Goal: Task Accomplishment & Management: Use online tool/utility

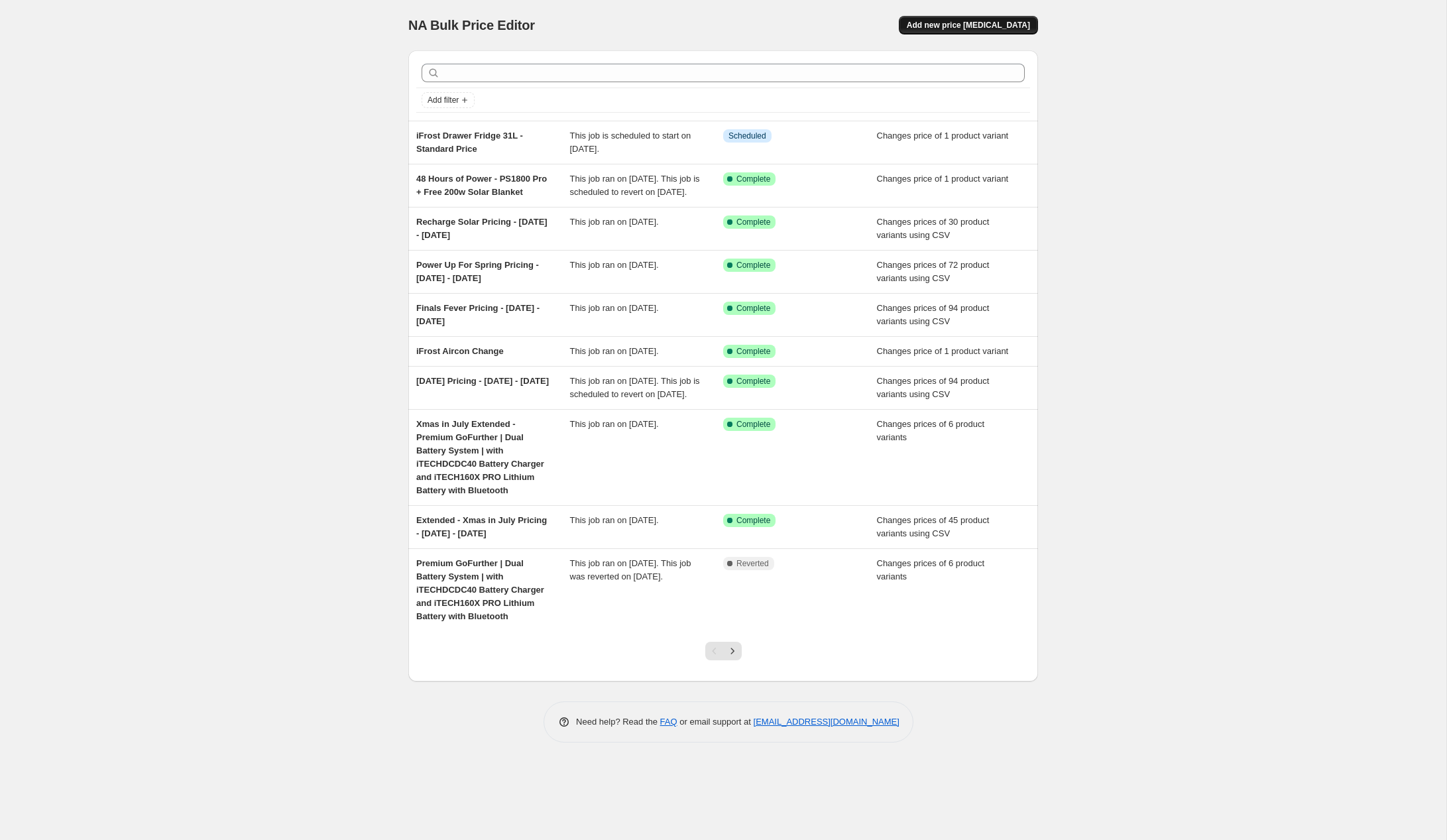
click at [955, 30] on span "Add new price [MEDICAL_DATA]" at bounding box center [969, 25] width 123 height 10
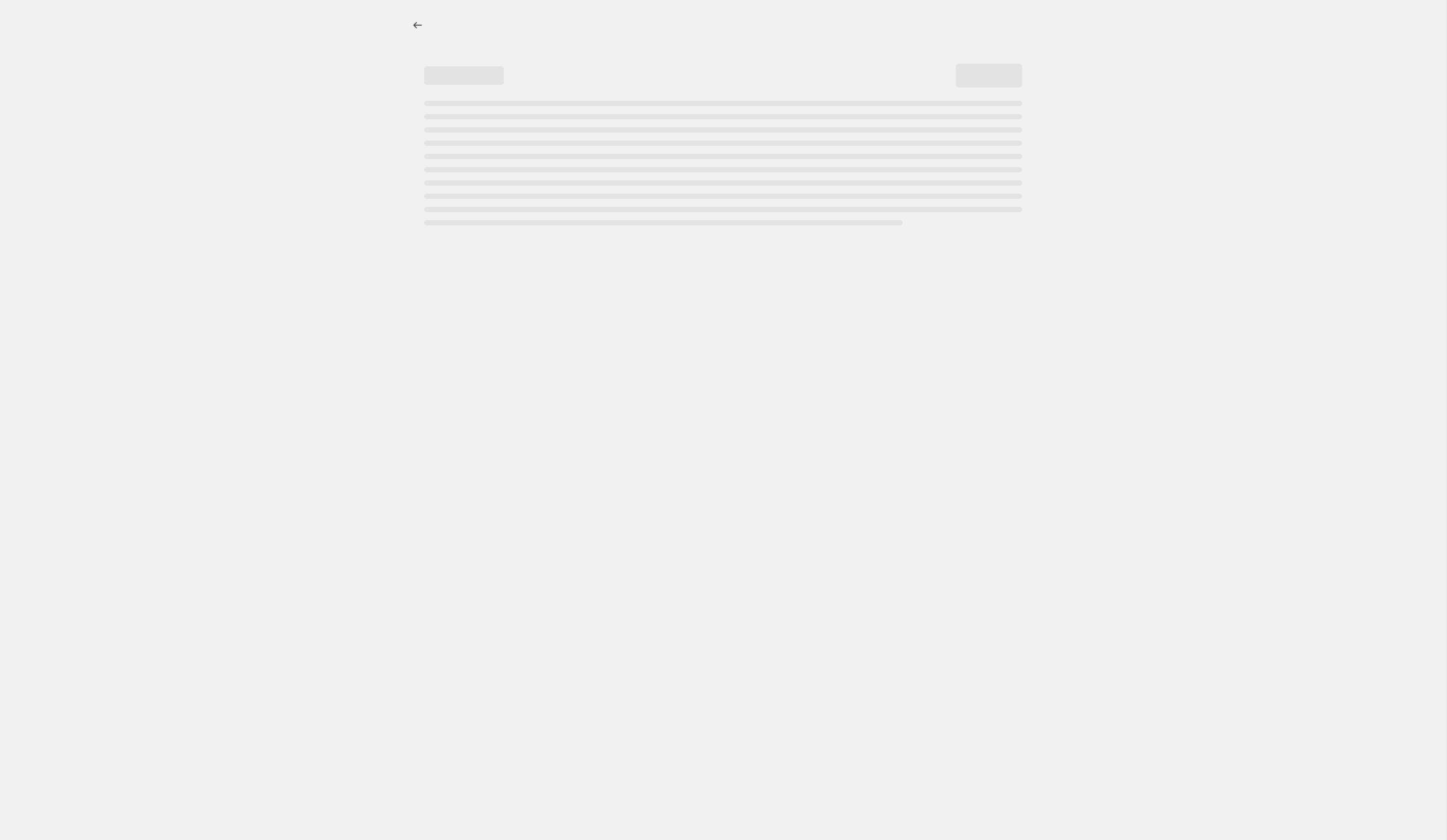
select select "percentage"
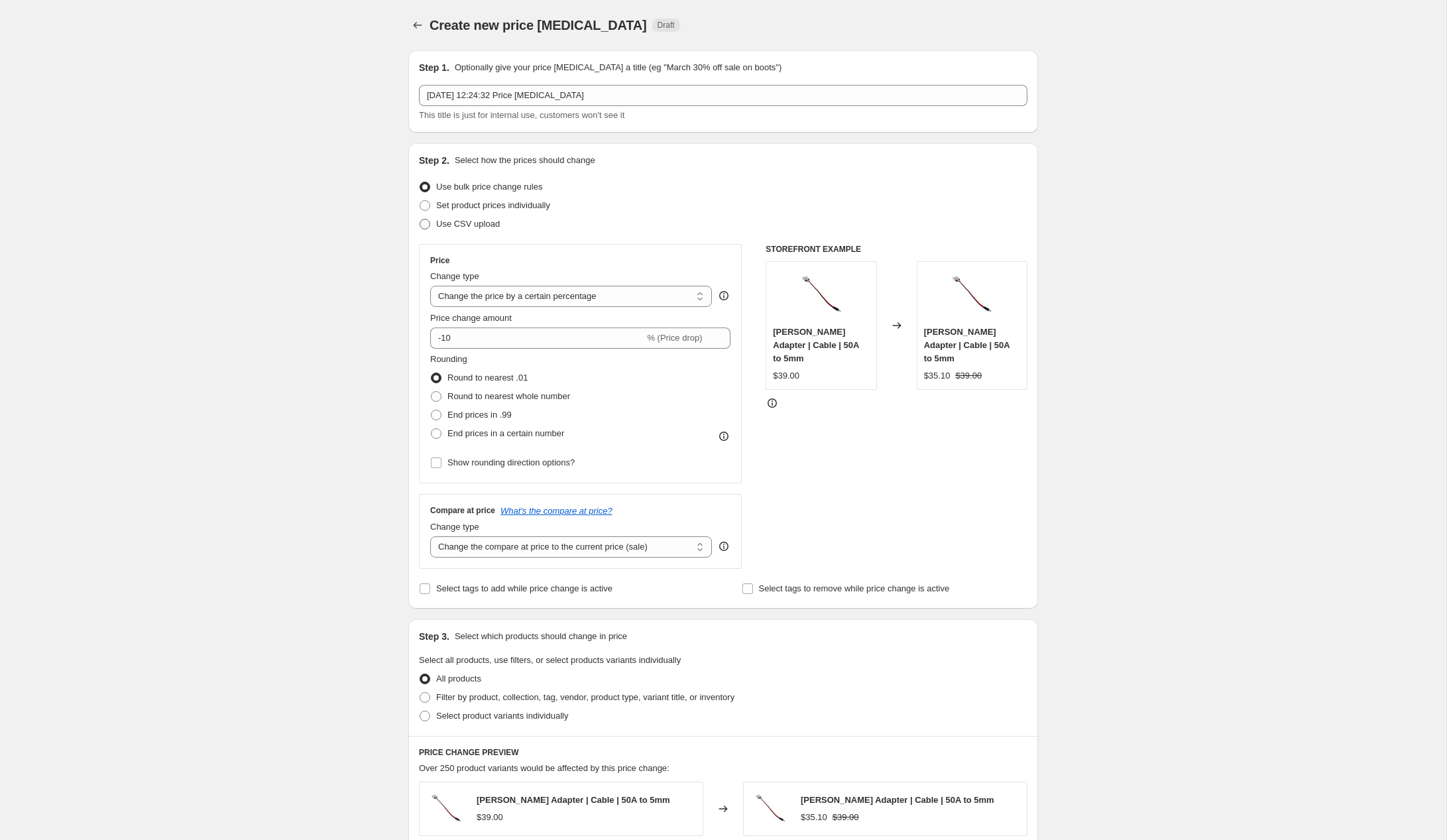
click at [473, 227] on span "Use CSV upload" at bounding box center [468, 223] width 64 height 10
click at [420, 219] on input "Use CSV upload" at bounding box center [420, 218] width 1 height 1
radio input "true"
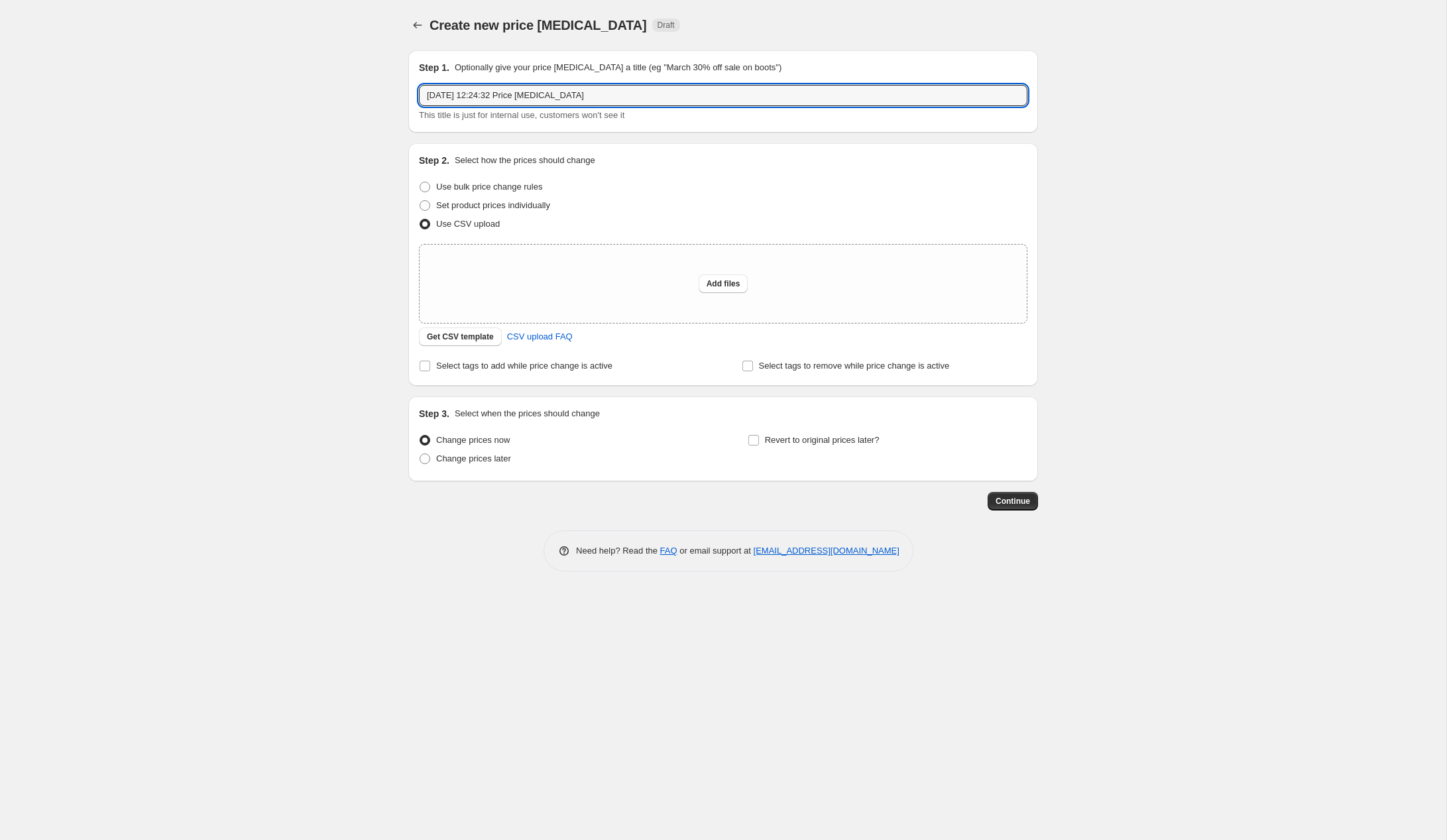
drag, startPoint x: 616, startPoint y: 96, endPoint x: 398, endPoint y: 88, distance: 218.1
click at [398, 88] on div "Step 1. Optionally give your price [MEDICAL_DATA] a title (eg "March 30% off sa…" at bounding box center [718, 275] width 640 height 471
type input "[DEMOGRAPHIC_DATA] Birthday Pricing - [DATE] - [DATE]"
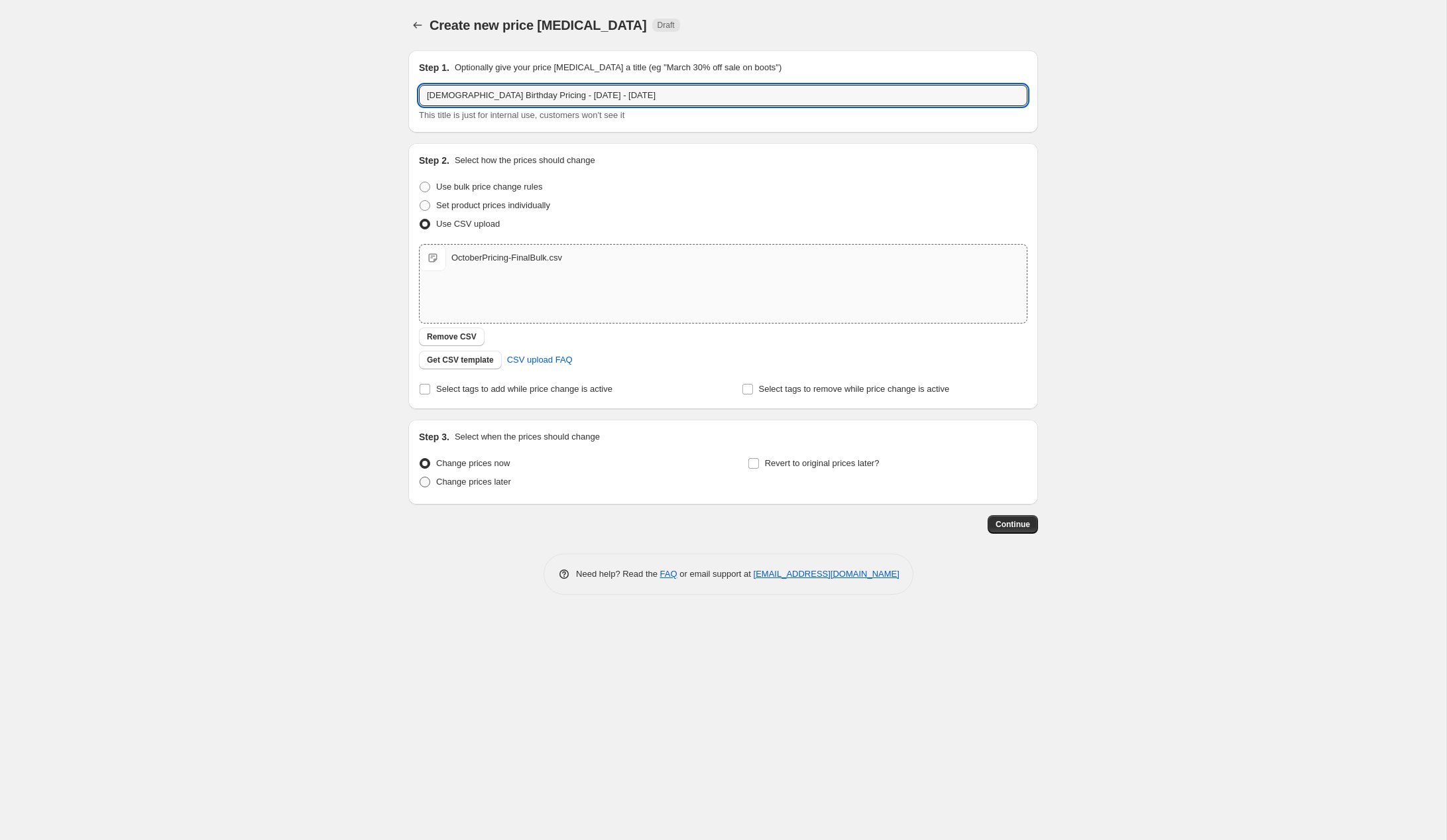
click at [498, 484] on span "Change prices later" at bounding box center [474, 481] width 75 height 10
click at [420, 477] on input "Change prices later" at bounding box center [420, 476] width 1 height 1
radio input "true"
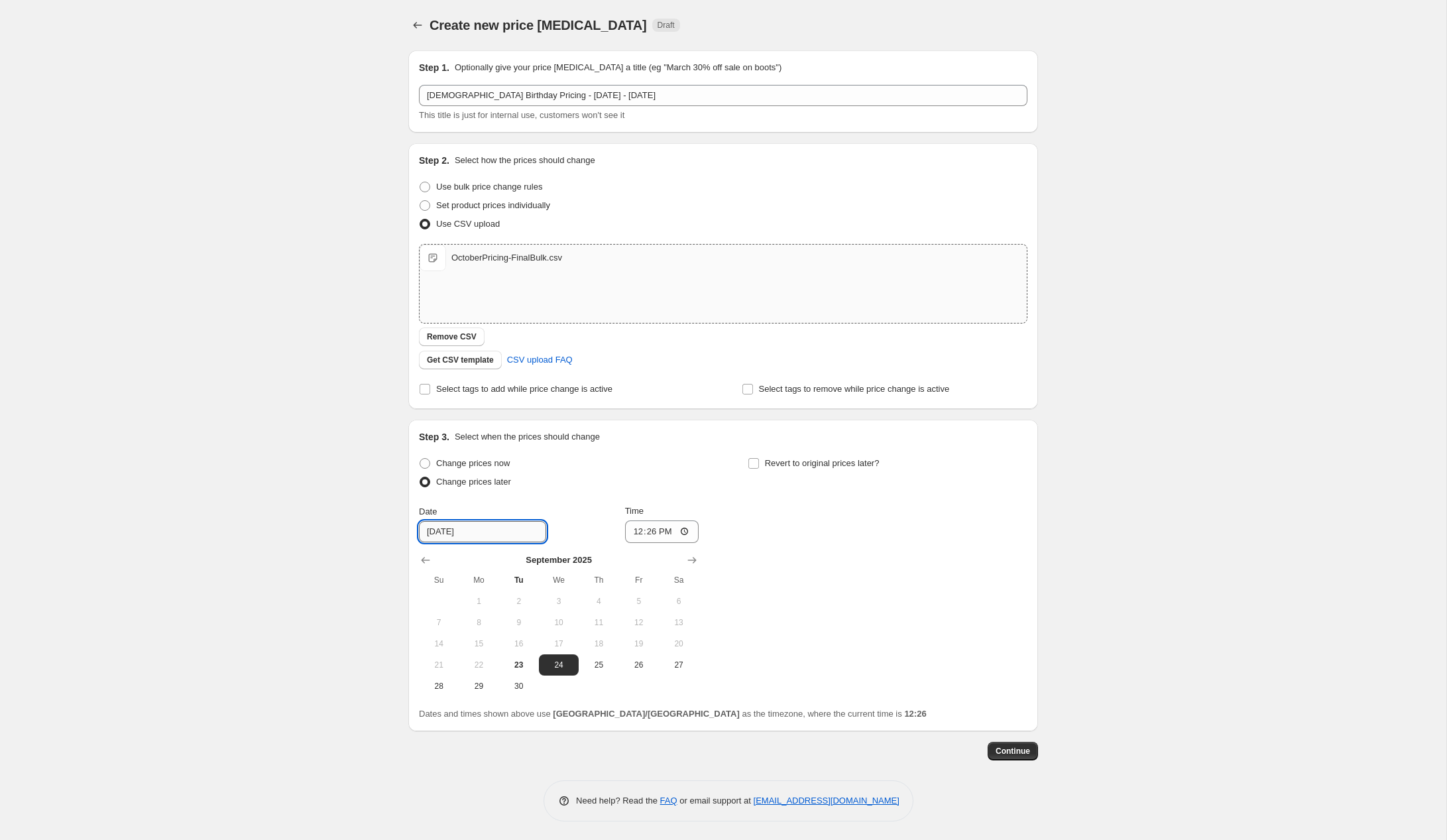
click at [496, 534] on input "[DATE]" at bounding box center [483, 532] width 127 height 21
click at [480, 466] on span "Change prices now" at bounding box center [473, 463] width 73 height 10
click at [420, 458] on input "Change prices now" at bounding box center [420, 458] width 1 height 1
radio input "true"
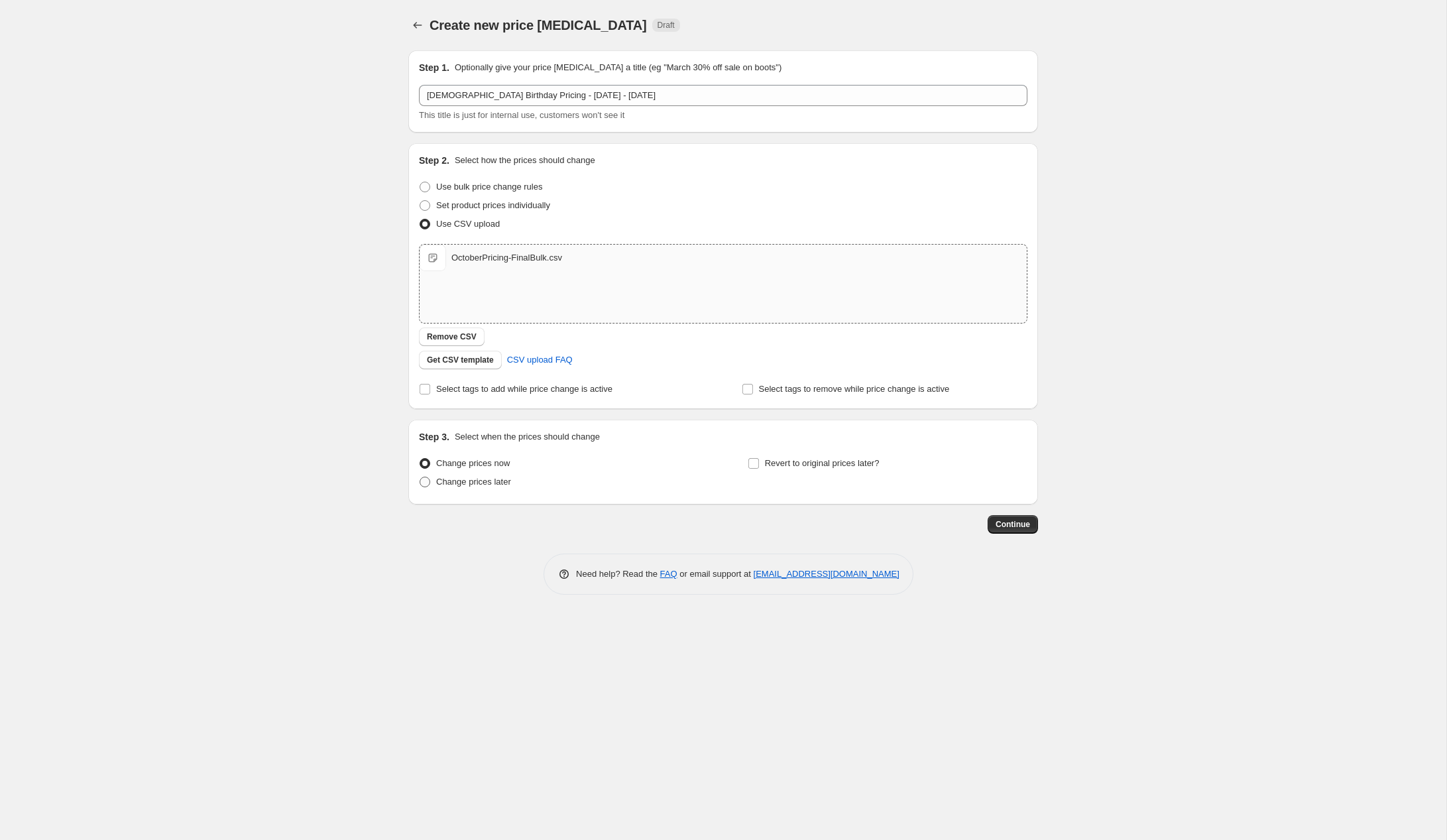
click at [478, 480] on span "Change prices later" at bounding box center [474, 481] width 75 height 10
click at [420, 477] on input "Change prices later" at bounding box center [420, 476] width 1 height 1
radio input "true"
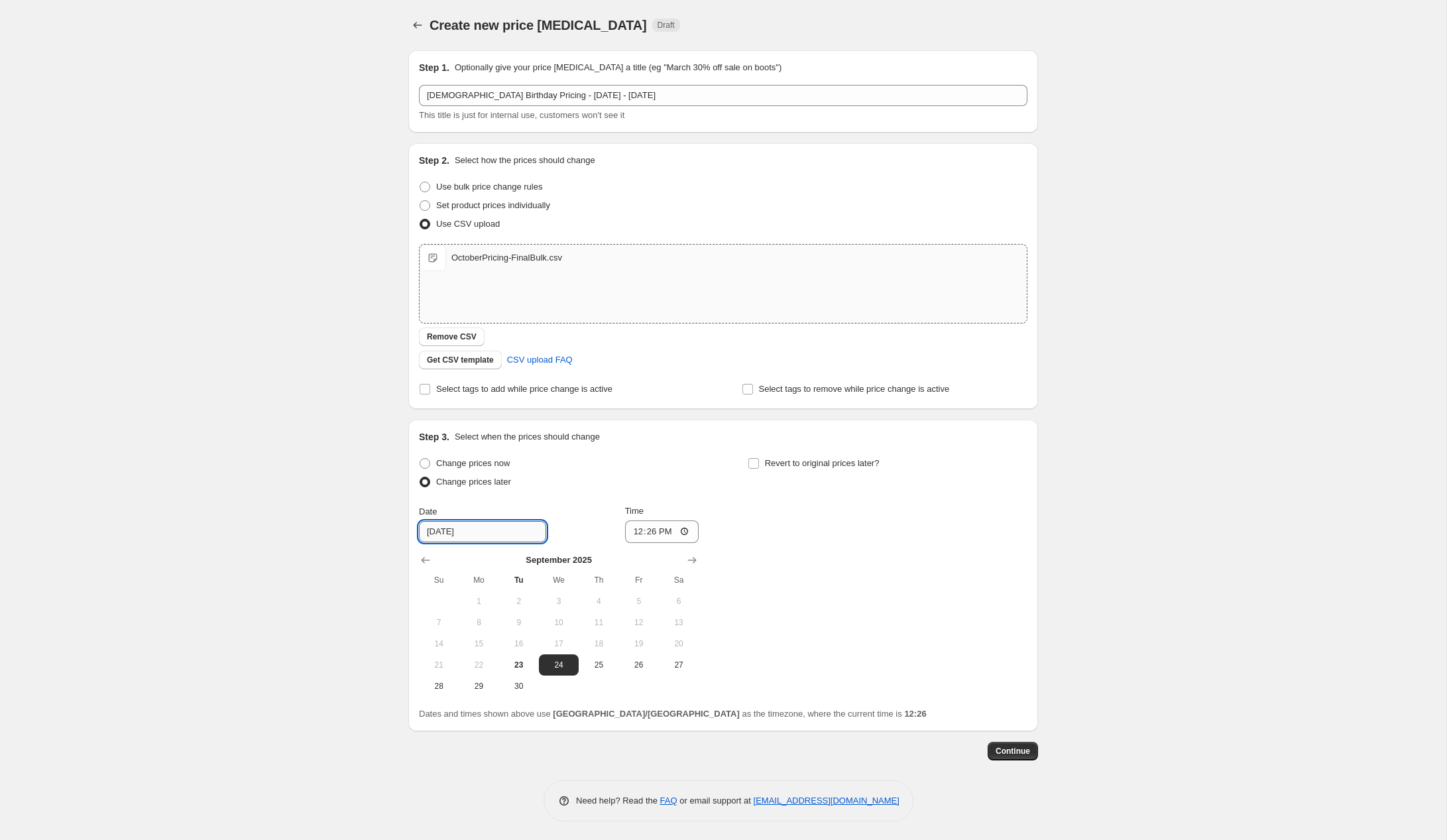
click at [482, 534] on input "[DATE]" at bounding box center [483, 532] width 127 height 21
click at [690, 561] on icon "Show next month, October 2025" at bounding box center [691, 560] width 13 height 13
click at [550, 597] on span "1" at bounding box center [559, 601] width 29 height 10
type input "[DATE]"
click at [635, 532] on input "12:26" at bounding box center [662, 532] width 74 height 23
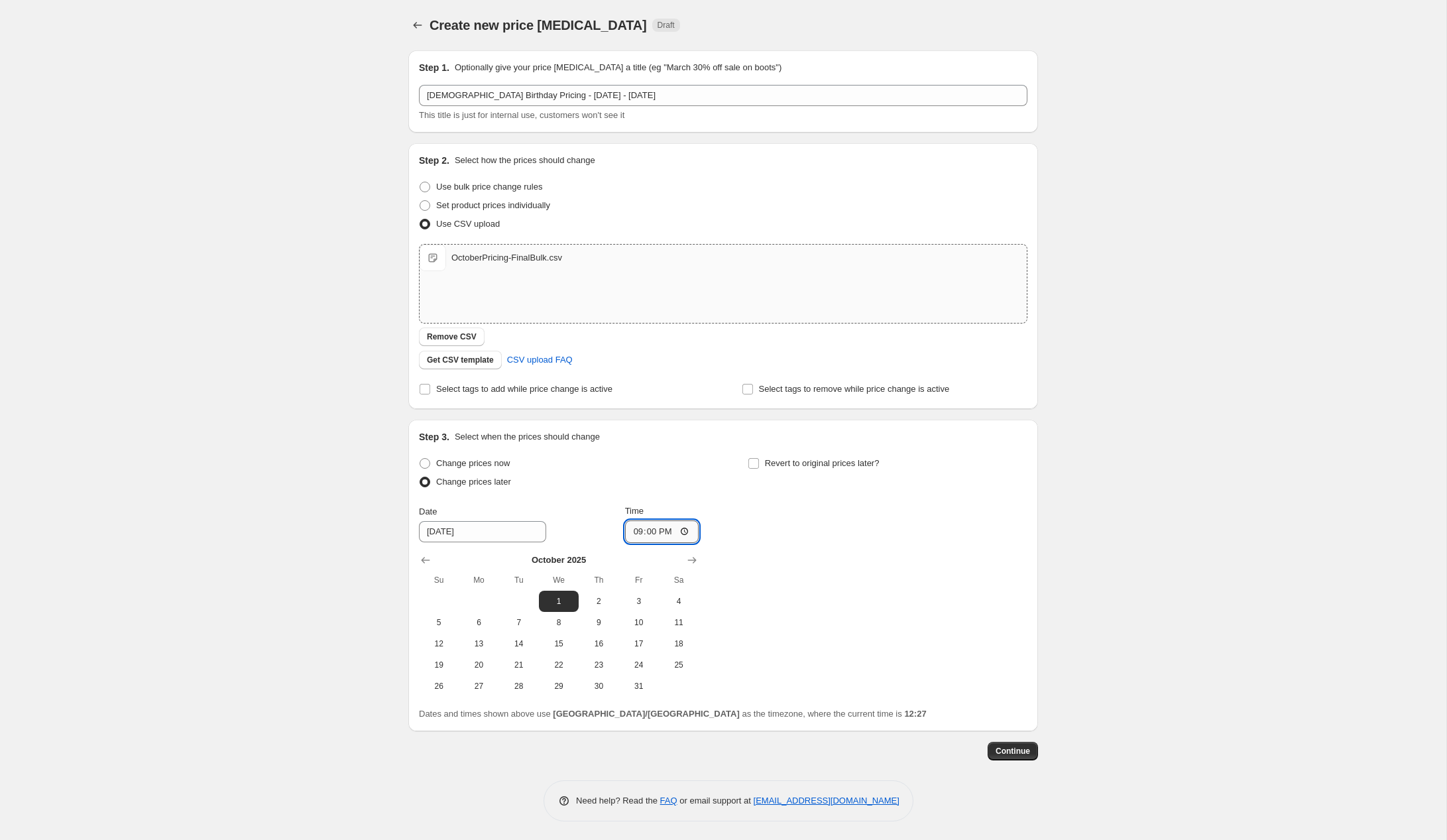
click at [663, 534] on input "21:00" at bounding box center [662, 532] width 74 height 23
type input "09:00"
click at [816, 529] on div "Change prices now Change prices later Date [DATE] Time 09:00 [DATE] Su Mo Tu We…" at bounding box center [723, 575] width 608 height 243
click at [1101, 694] on div "Create new price [MEDICAL_DATA]. This page is ready Create new price [MEDICAL_D…" at bounding box center [723, 420] width 1446 height 841
click at [1026, 750] on span "Continue" at bounding box center [1013, 751] width 35 height 10
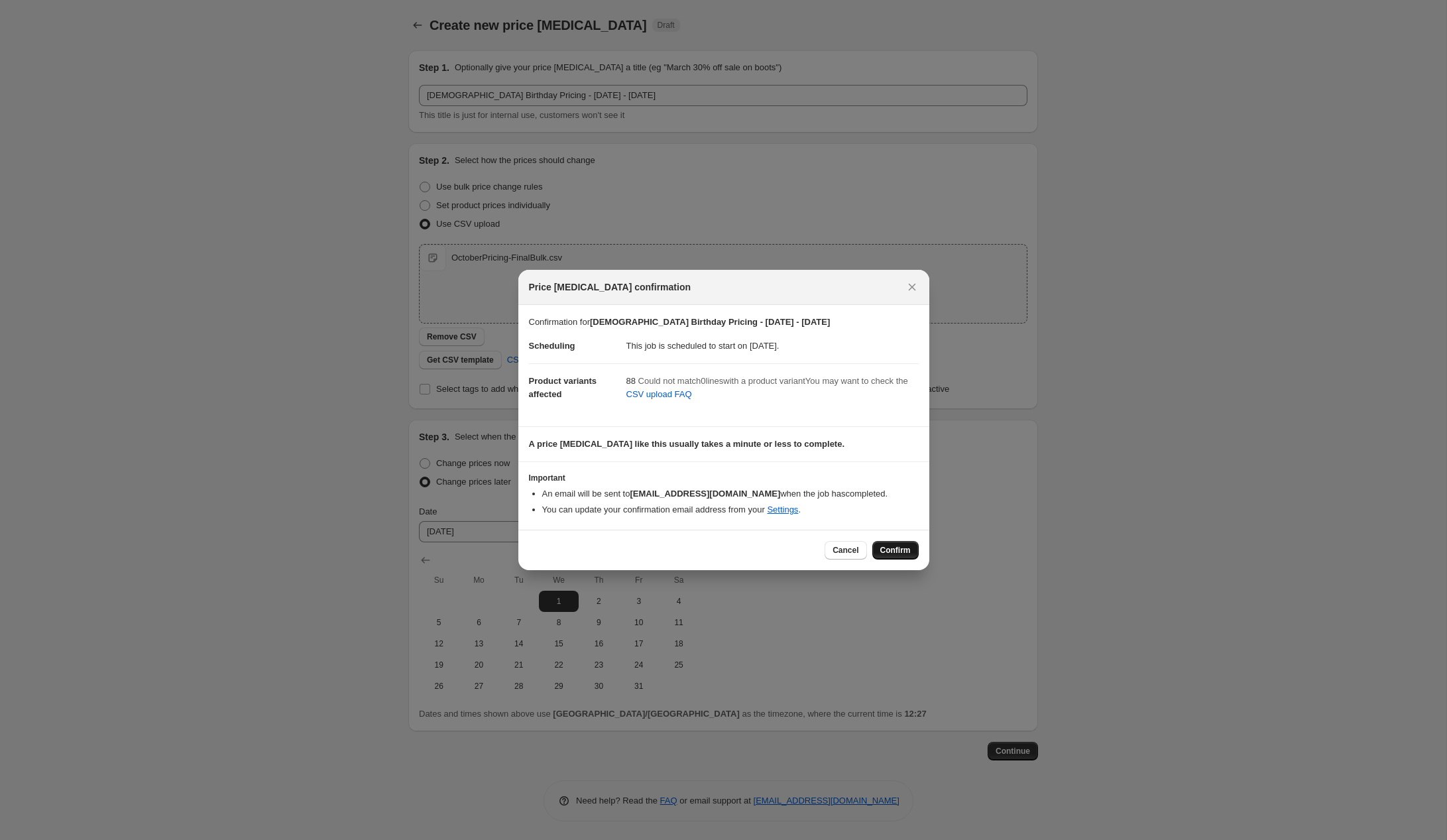
click at [896, 551] on span "Confirm" at bounding box center [895, 550] width 30 height 10
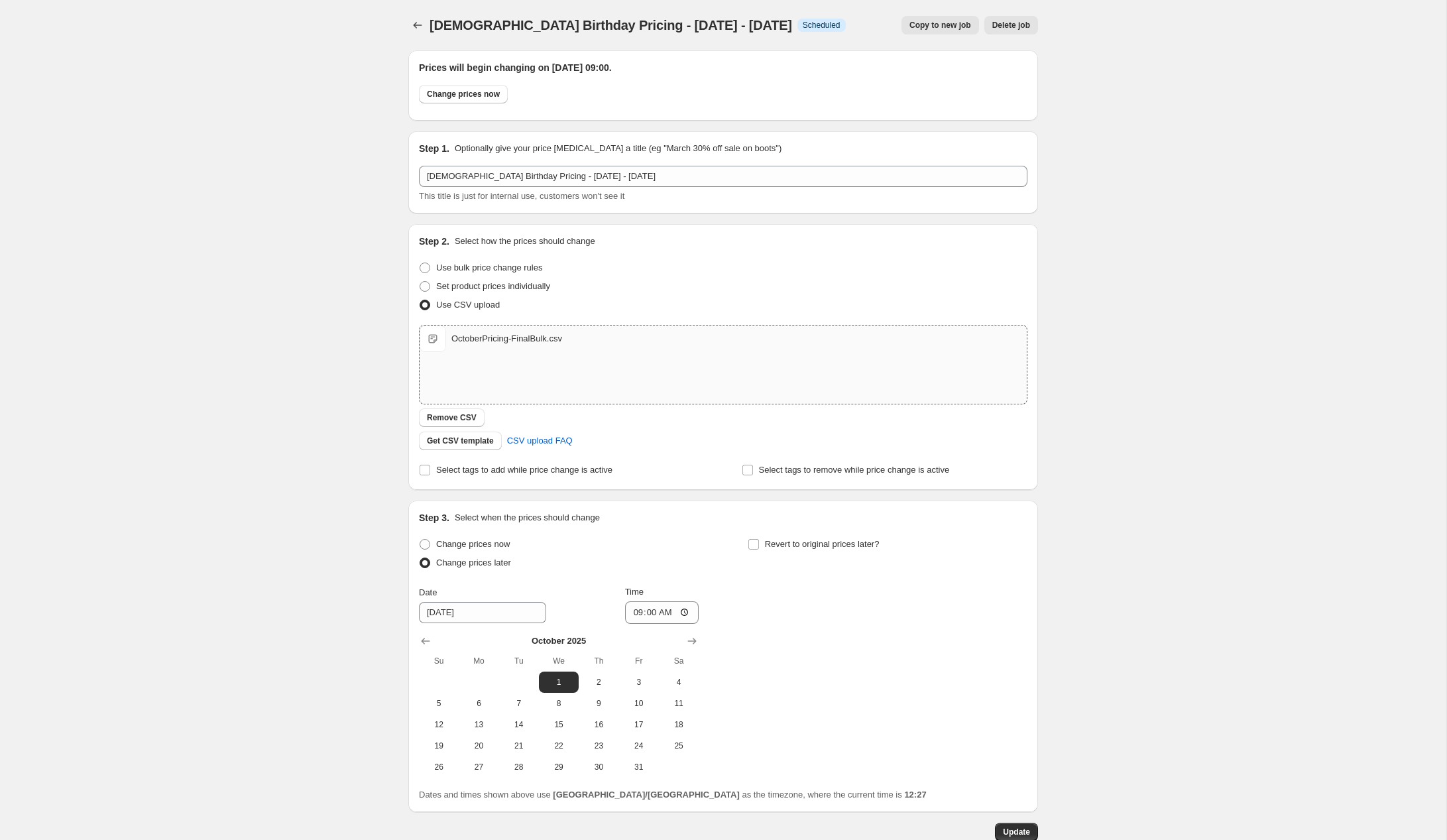
click at [1090, 424] on div "[DEMOGRAPHIC_DATA] Birthday Pricing - [DATE] - [DATE]. This page is ready [DEMO…" at bounding box center [723, 461] width 1446 height 922
